Goal: Information Seeking & Learning: Learn about a topic

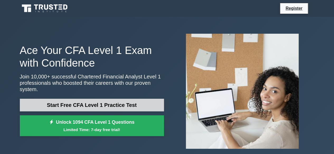
drag, startPoint x: 0, startPoint y: 0, endPoint x: 81, endPoint y: 101, distance: 129.2
click at [81, 101] on link "Start Free CFA Level 1 Practice Test" at bounding box center [92, 105] width 144 height 13
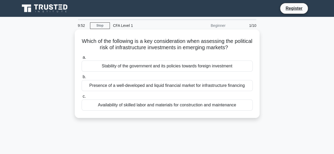
click at [110, 84] on div "Presence of a well-developed and liquid financial market for infrastructure fin…" at bounding box center [166, 85] width 171 height 11
click at [81, 79] on input "b. Presence of a well-developed and liquid financial market for infrastructure …" at bounding box center [81, 76] width 0 height 3
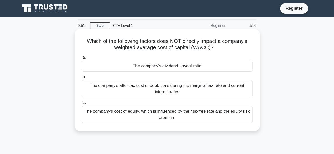
click at [118, 64] on div "The company's dividend payout ratio" at bounding box center [166, 66] width 171 height 11
click at [81, 59] on input "a. The company's dividend payout ratio" at bounding box center [81, 57] width 0 height 3
